Goal: Transaction & Acquisition: Purchase product/service

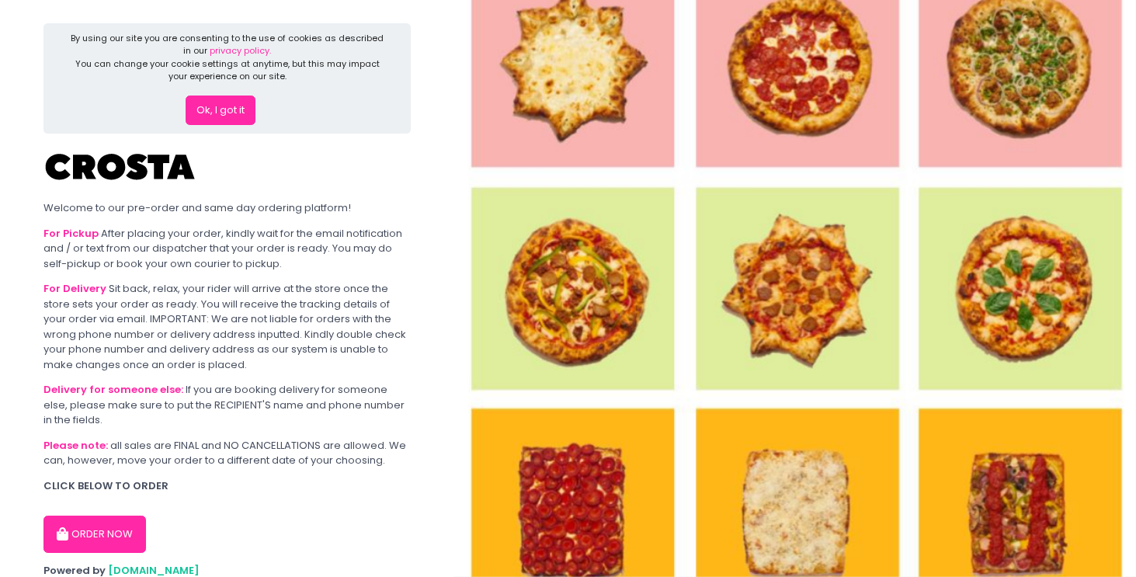
click at [242, 104] on button "Ok, I got it" at bounding box center [221, 111] width 70 height 30
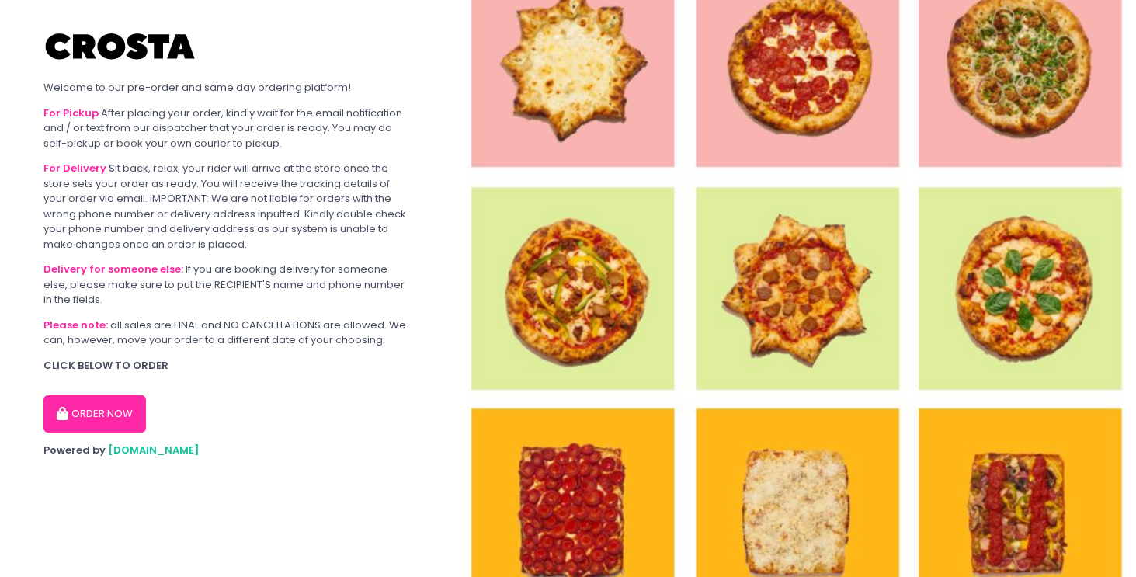
click at [141, 398] on button "ORDER NOW" at bounding box center [94, 413] width 103 height 37
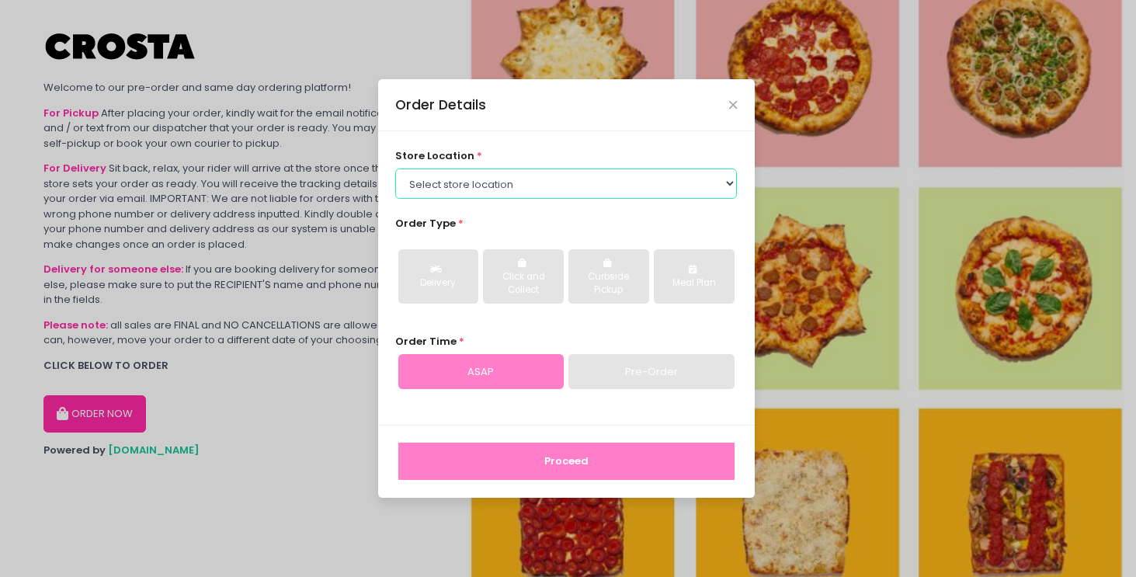
click at [453, 183] on select "Select store location [PERSON_NAME] Pizza - [PERSON_NAME] Pizza - [GEOGRAPHIC_D…" at bounding box center [566, 184] width 342 height 30
select select "5fabb2e53664a8677beaeb89"
click at [395, 169] on select "Select store location [PERSON_NAME] Pizza - [PERSON_NAME] Pizza - [GEOGRAPHIC_D…" at bounding box center [566, 184] width 342 height 30
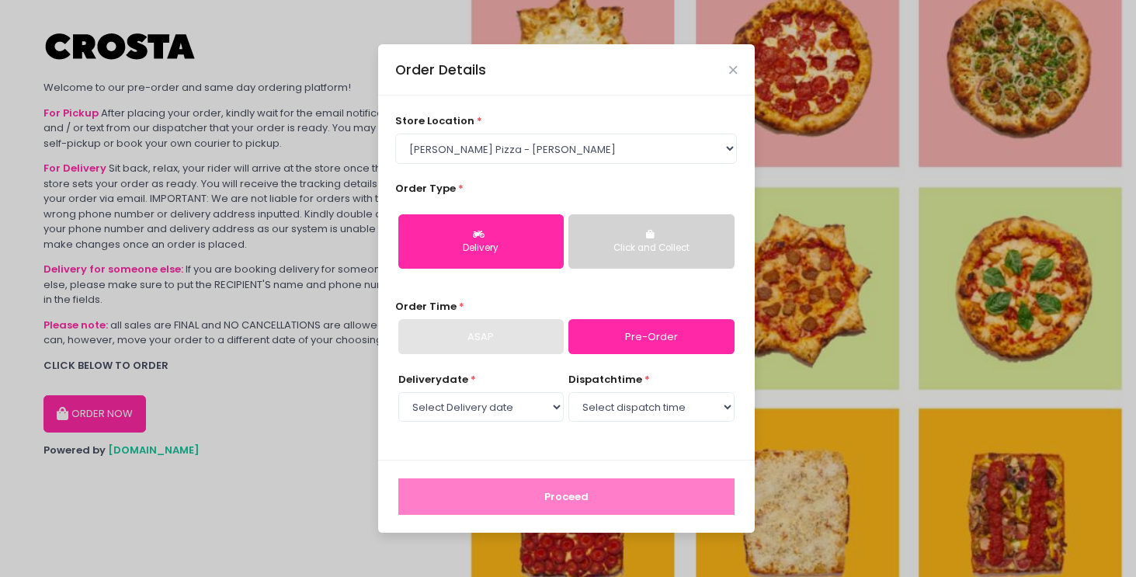
click at [507, 248] on div "Delivery" at bounding box center [481, 249] width 144 height 14
click at [610, 341] on link "Pre-Order" at bounding box center [650, 337] width 165 height 36
click at [504, 412] on select "Select Delivery date [DATE] [DATE] [DATE] [DATE] [DATE] [DATE]" at bounding box center [480, 407] width 165 height 30
select select "[DATE]"
click at [398, 392] on select "Select Delivery date [DATE] [DATE] [DATE] [DATE] [DATE] [DATE]" at bounding box center [480, 407] width 165 height 30
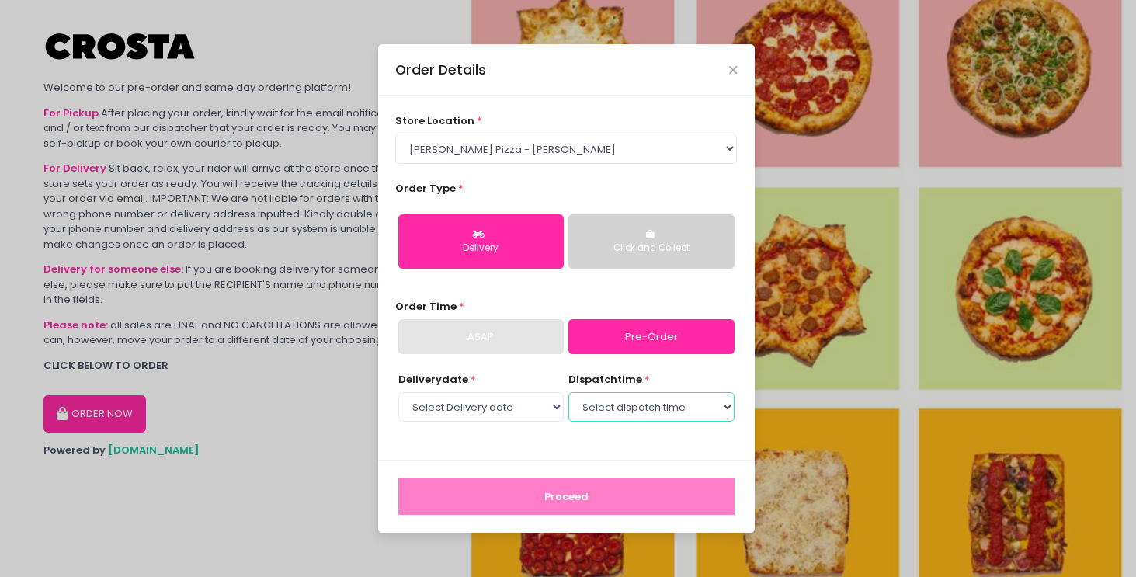
click at [658, 405] on select "Select dispatch time 12:00 PM - 12:30 PM 12:30 PM - 01:00 PM 01:00 PM - 01:30 P…" at bounding box center [650, 407] width 165 height 30
select select "17:00"
click at [568, 392] on select "Select dispatch time 12:00 PM - 12:30 PM 12:30 PM - 01:00 PM 01:00 PM - 01:30 P…" at bounding box center [650, 407] width 165 height 30
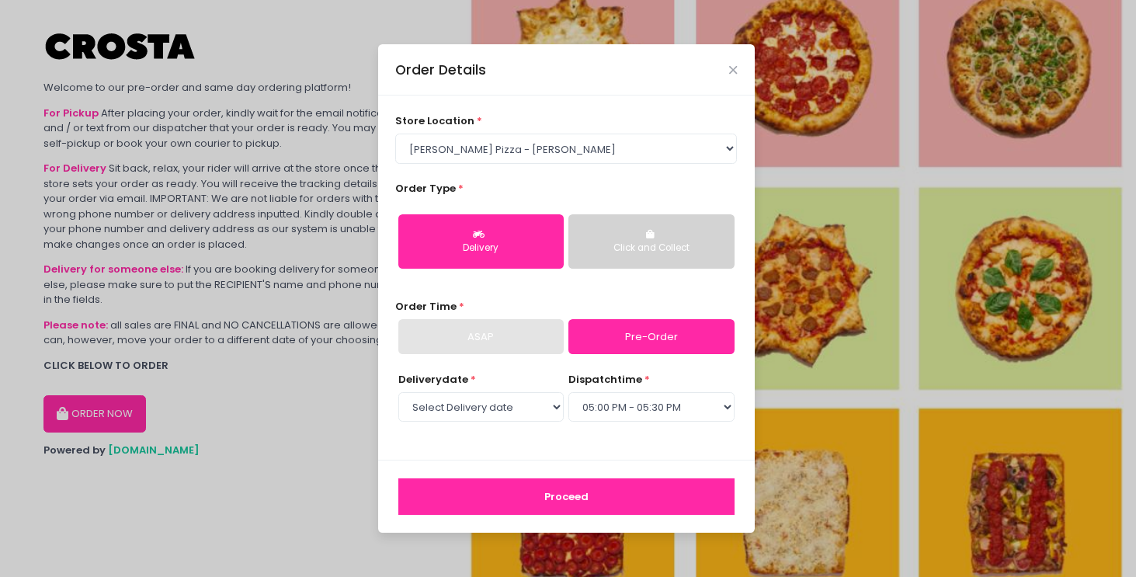
click at [580, 505] on button "Proceed" at bounding box center [566, 496] width 336 height 37
